Goal: Information Seeking & Learning: Learn about a topic

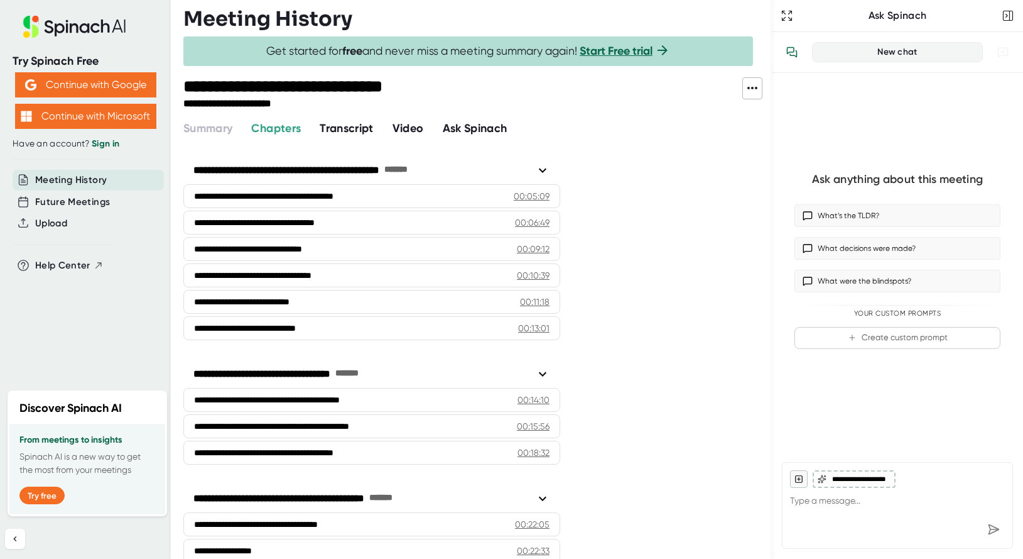
scroll to position [215, 0]
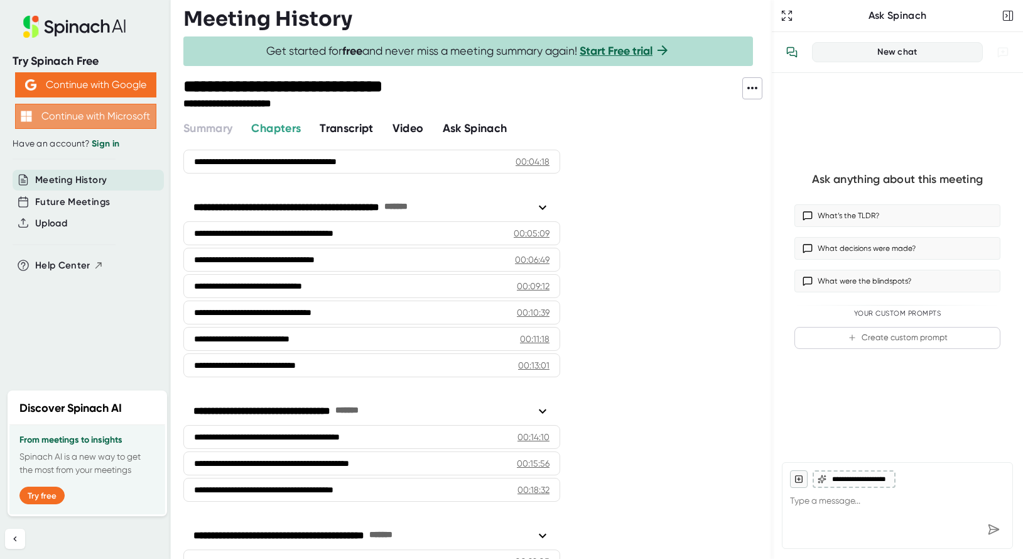
click at [81, 111] on button "Continue with Microsoft" at bounding box center [85, 116] width 141 height 25
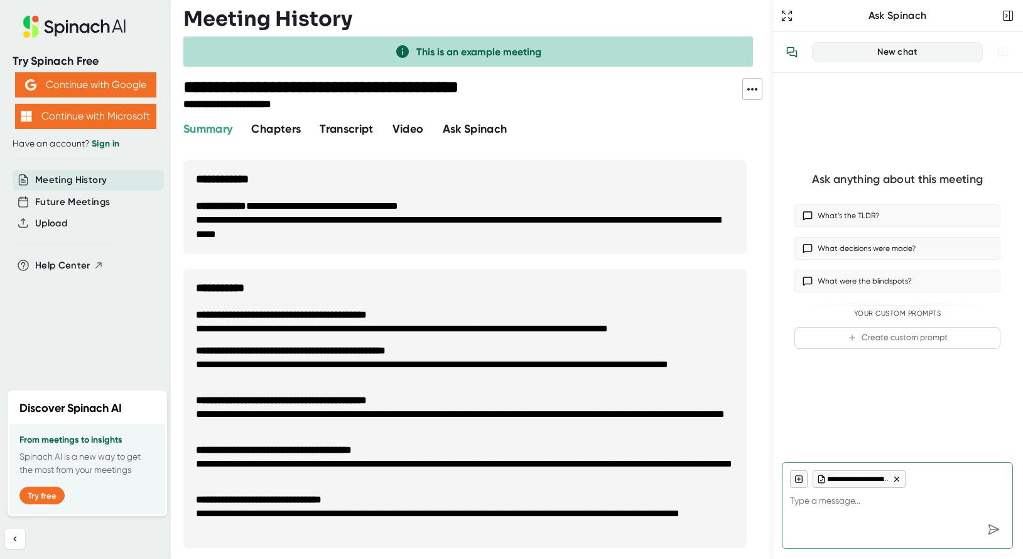
click at [209, 130] on span "Summary" at bounding box center [207, 129] width 49 height 14
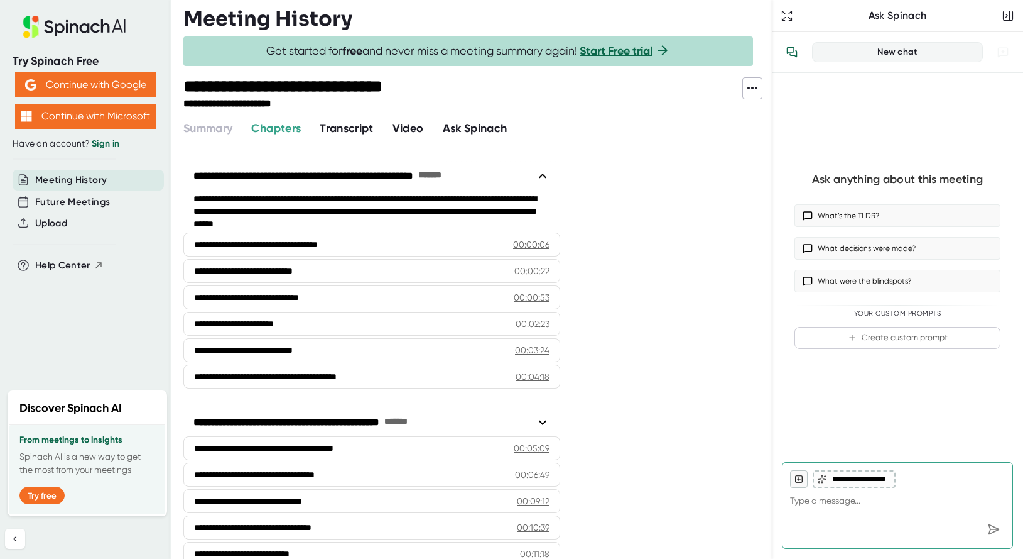
click at [342, 124] on span "Transcript" at bounding box center [347, 128] width 54 height 14
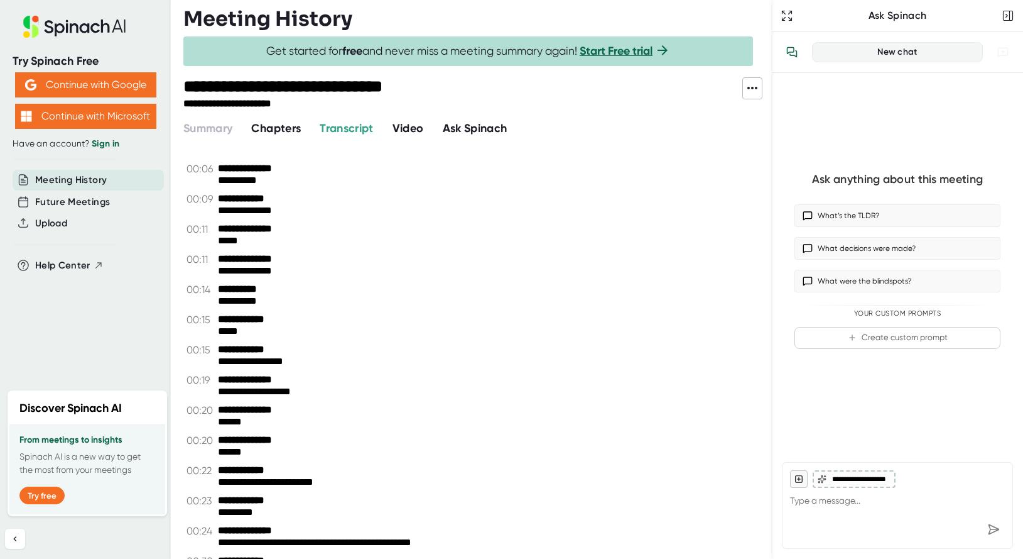
click at [258, 117] on div "**********" at bounding box center [477, 107] width 589 height 60
click at [280, 124] on span "Chapters" at bounding box center [276, 128] width 50 height 14
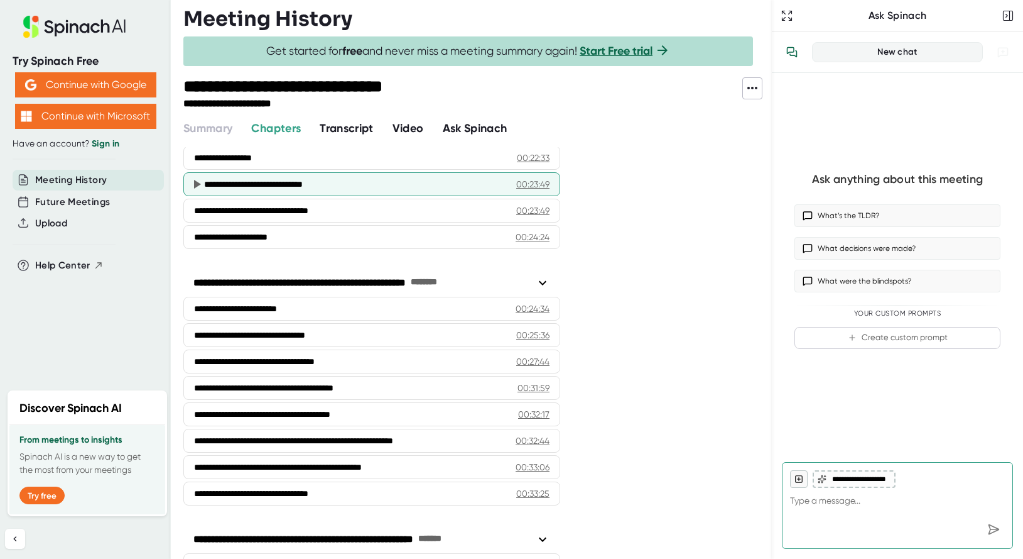
scroll to position [812, 0]
